Goal: Entertainment & Leisure: Consume media (video, audio)

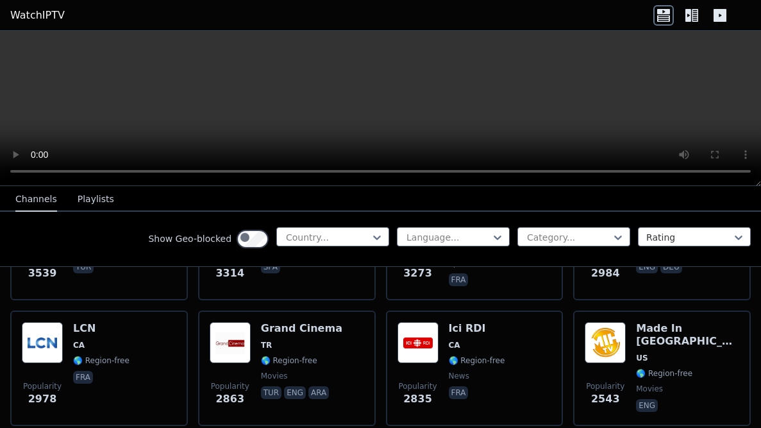
scroll to position [512, 0]
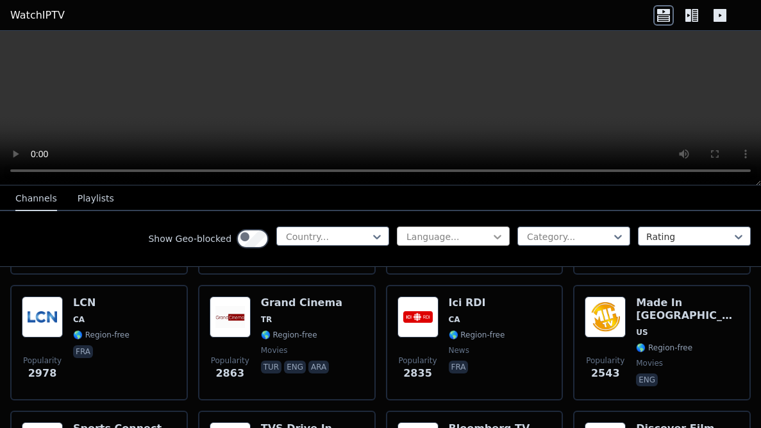
click at [491, 243] on icon at bounding box center [497, 236] width 13 height 13
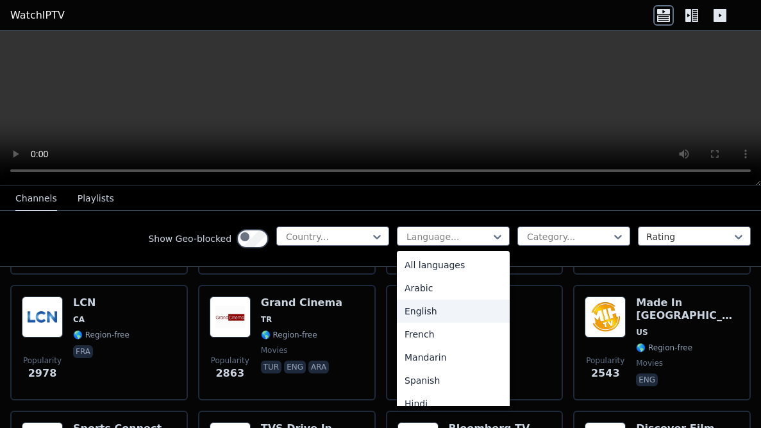
click at [397, 319] on div "English" at bounding box center [453, 311] width 113 height 23
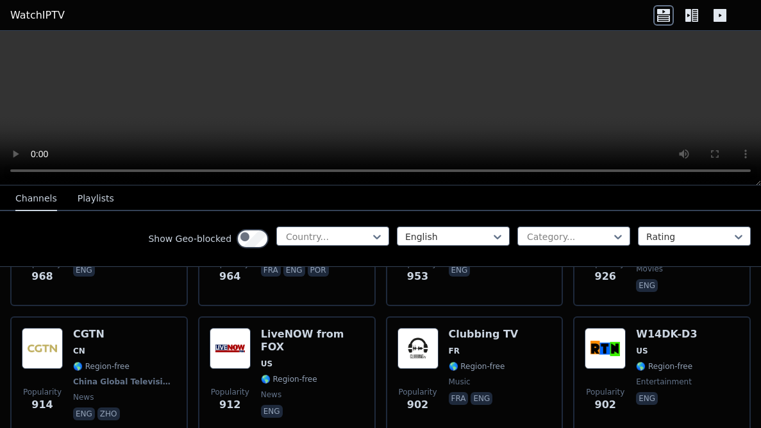
scroll to position [1666, 0]
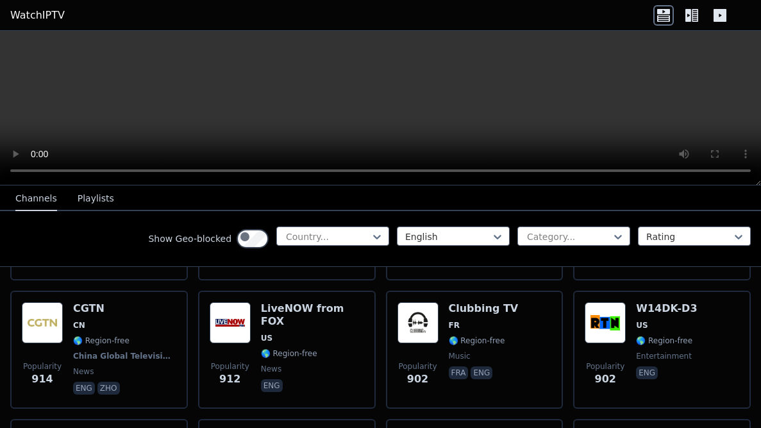
click at [114, 207] on button "Playlists" at bounding box center [96, 199] width 37 height 24
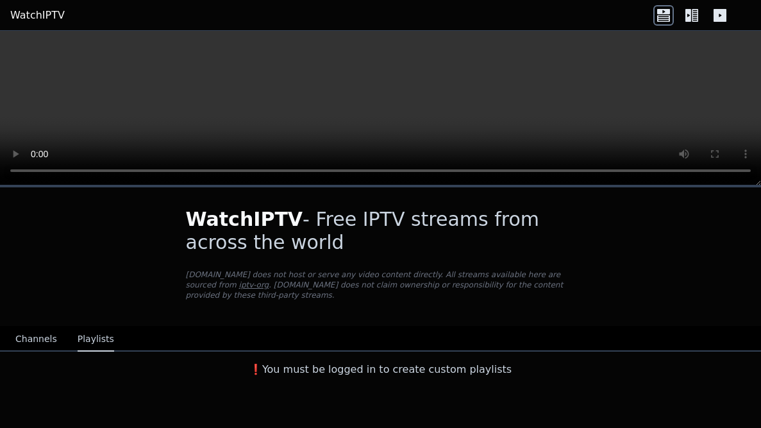
click at [38, 319] on button "Channels" at bounding box center [36, 339] width 42 height 24
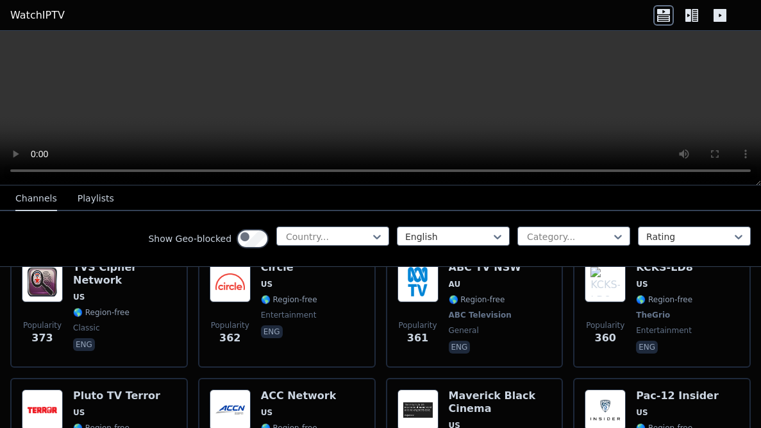
scroll to position [4393, 0]
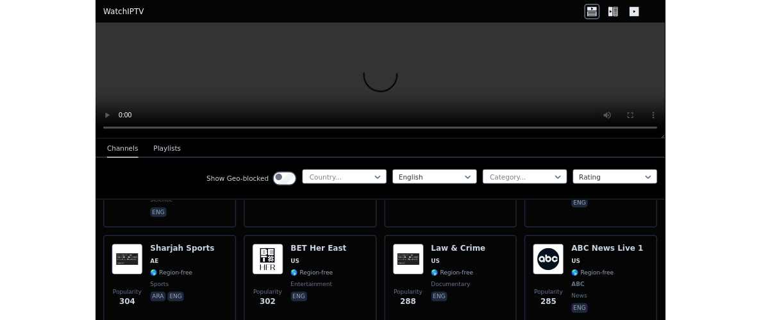
scroll to position [4726, 0]
